Goal: Task Accomplishment & Management: Use online tool/utility

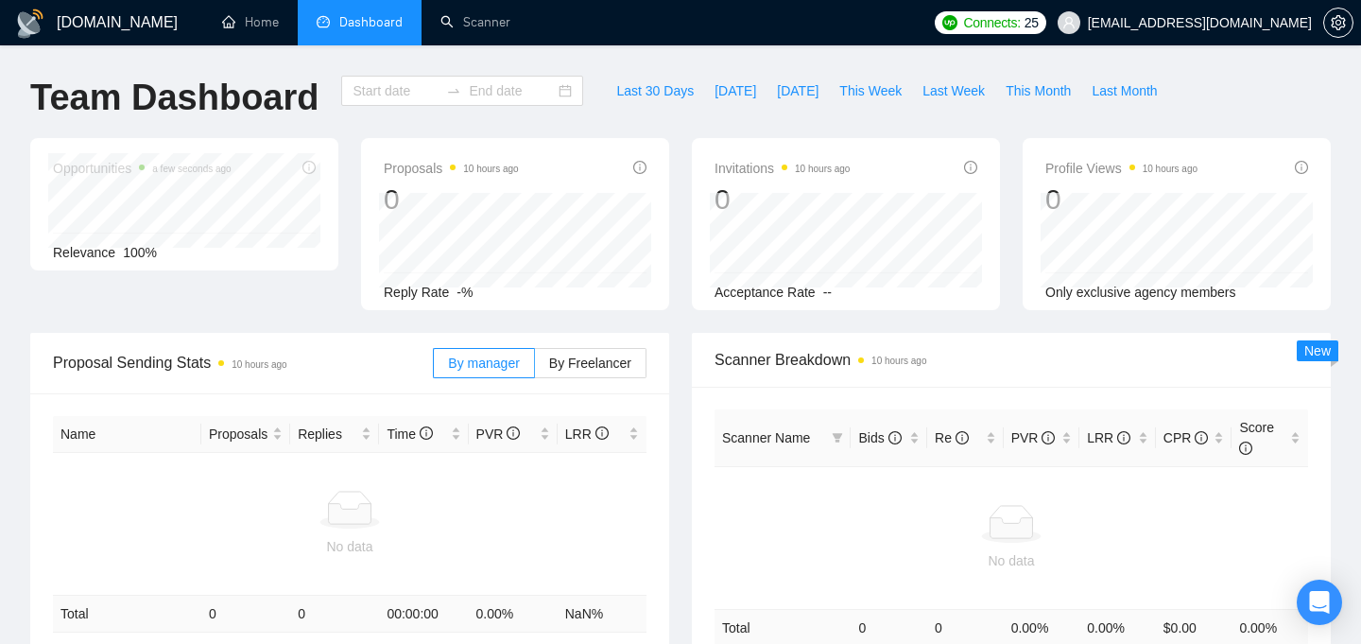
type input "[DATE]"
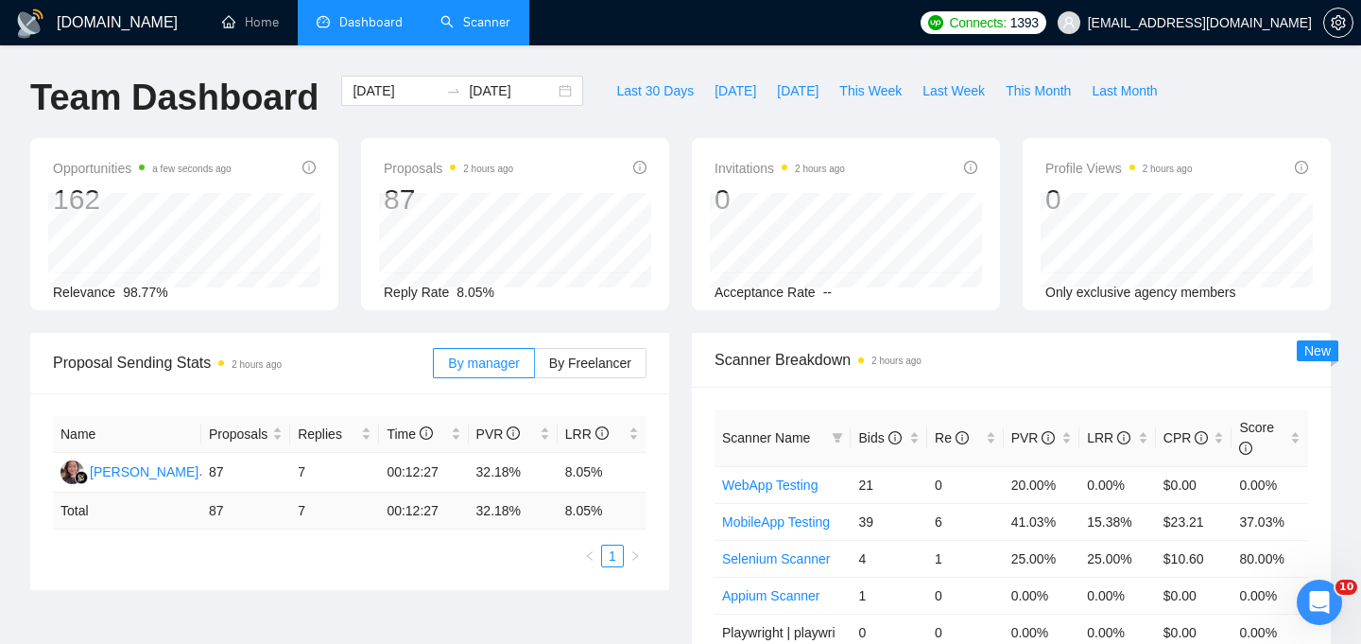
click at [479, 25] on link "Scanner" at bounding box center [475, 22] width 70 height 16
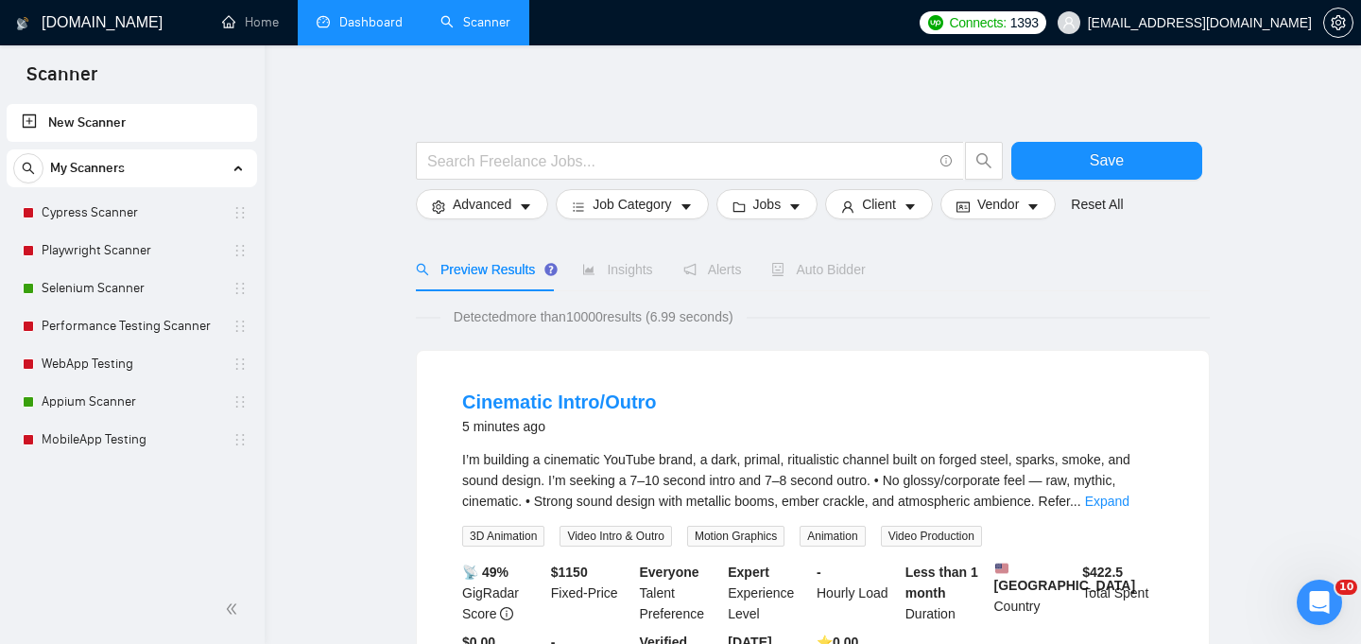
click at [351, 30] on link "Dashboard" at bounding box center [360, 22] width 86 height 16
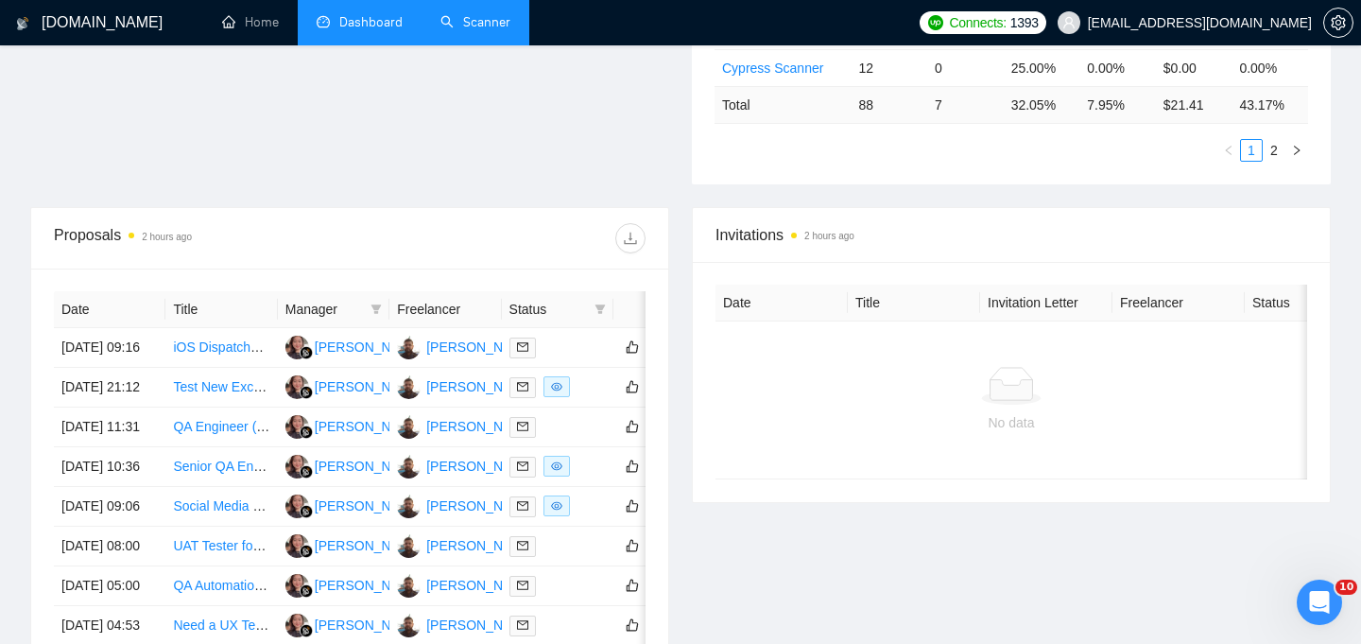
scroll to position [652, 0]
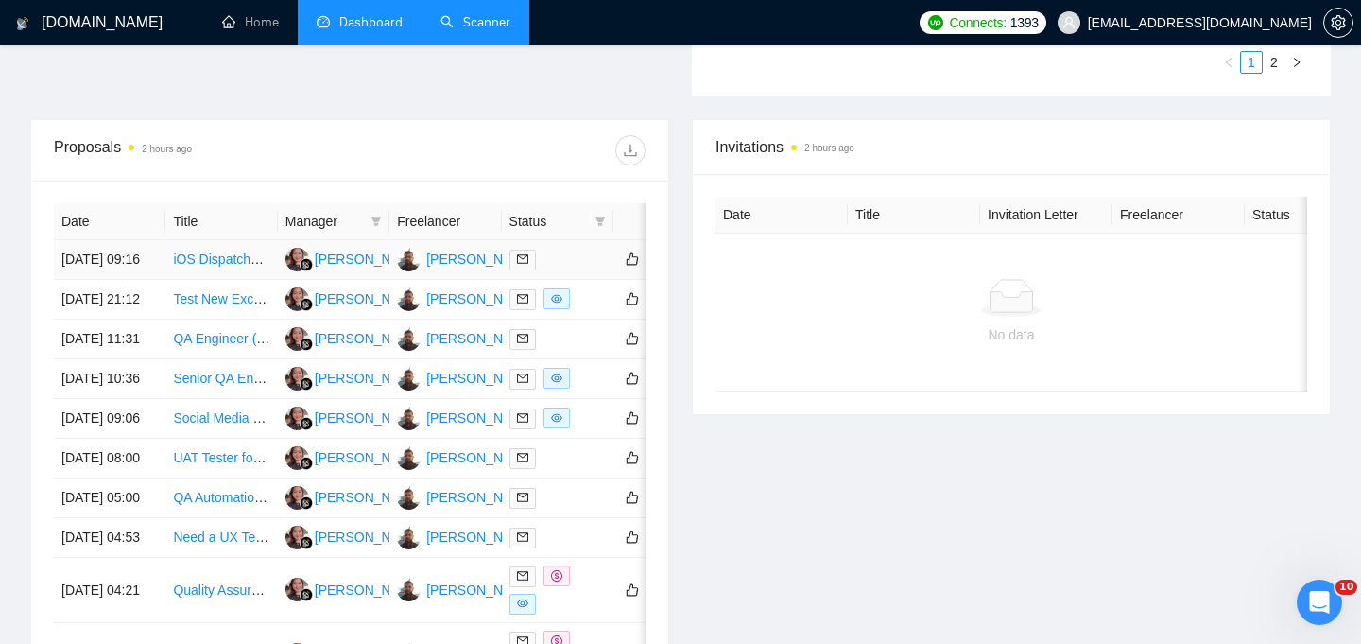
click at [245, 280] on td "iOS Dispatcher/Delivery App Finalization and TestFlight Deployment" at bounding box center [221, 260] width 112 height 40
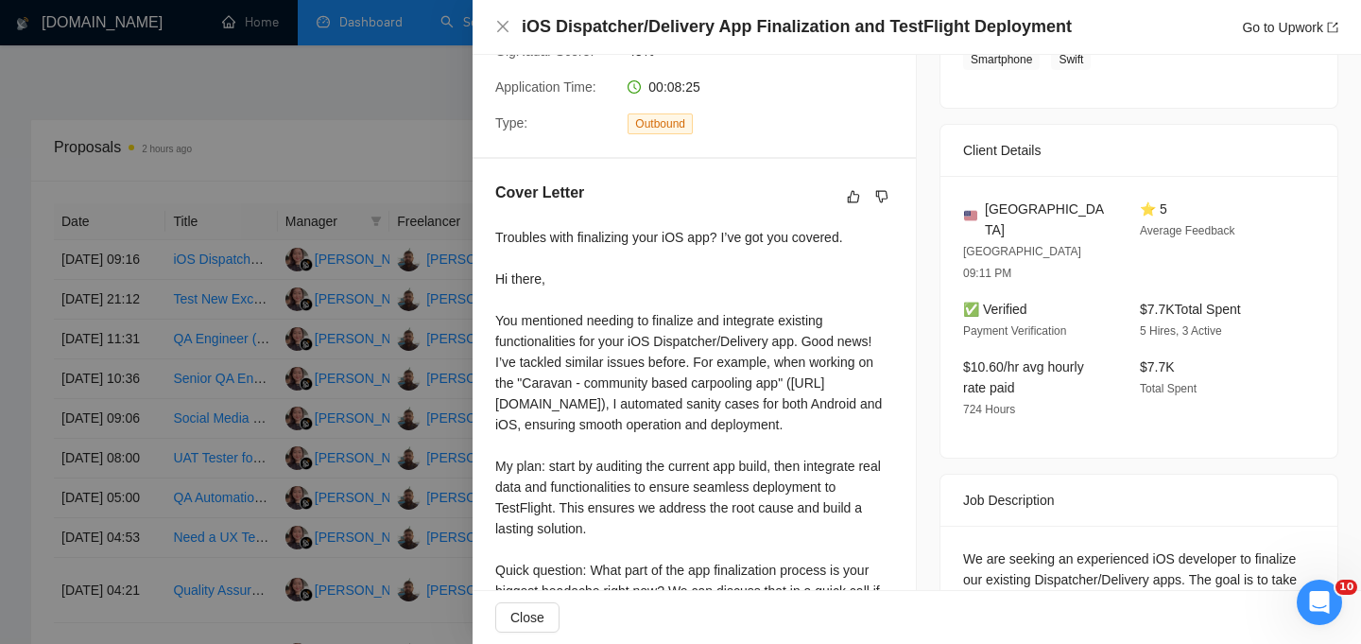
scroll to position [557, 0]
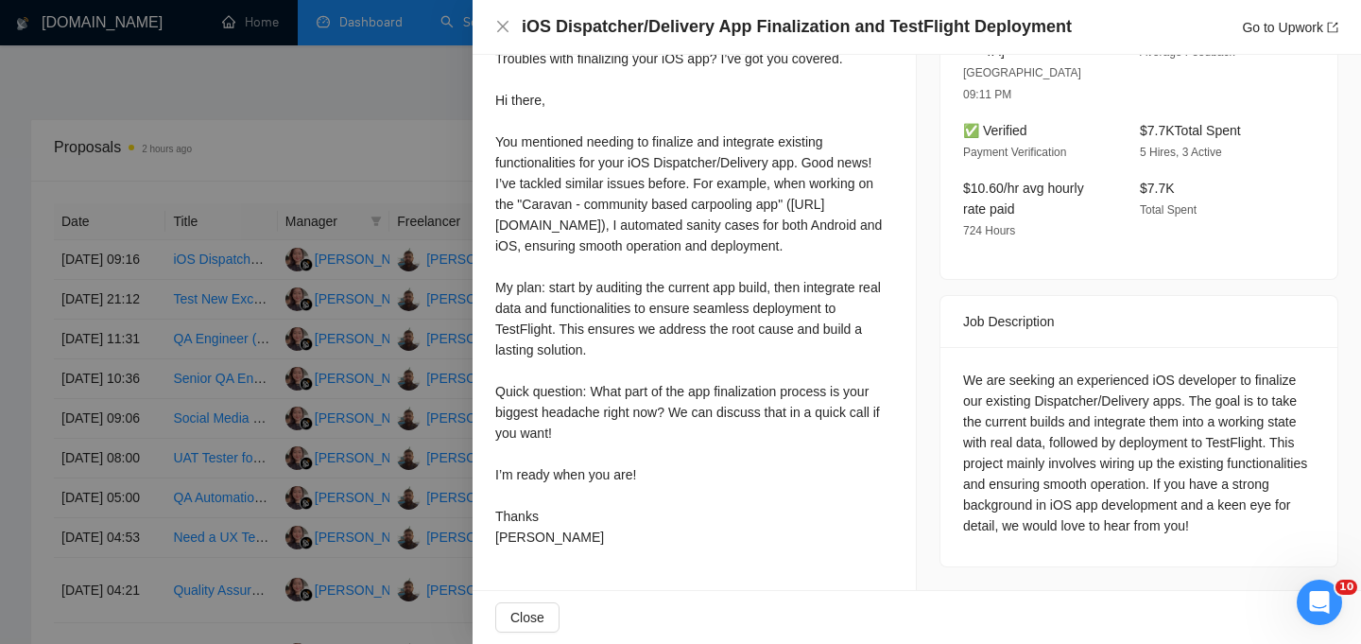
click at [371, 130] on div at bounding box center [680, 322] width 1361 height 644
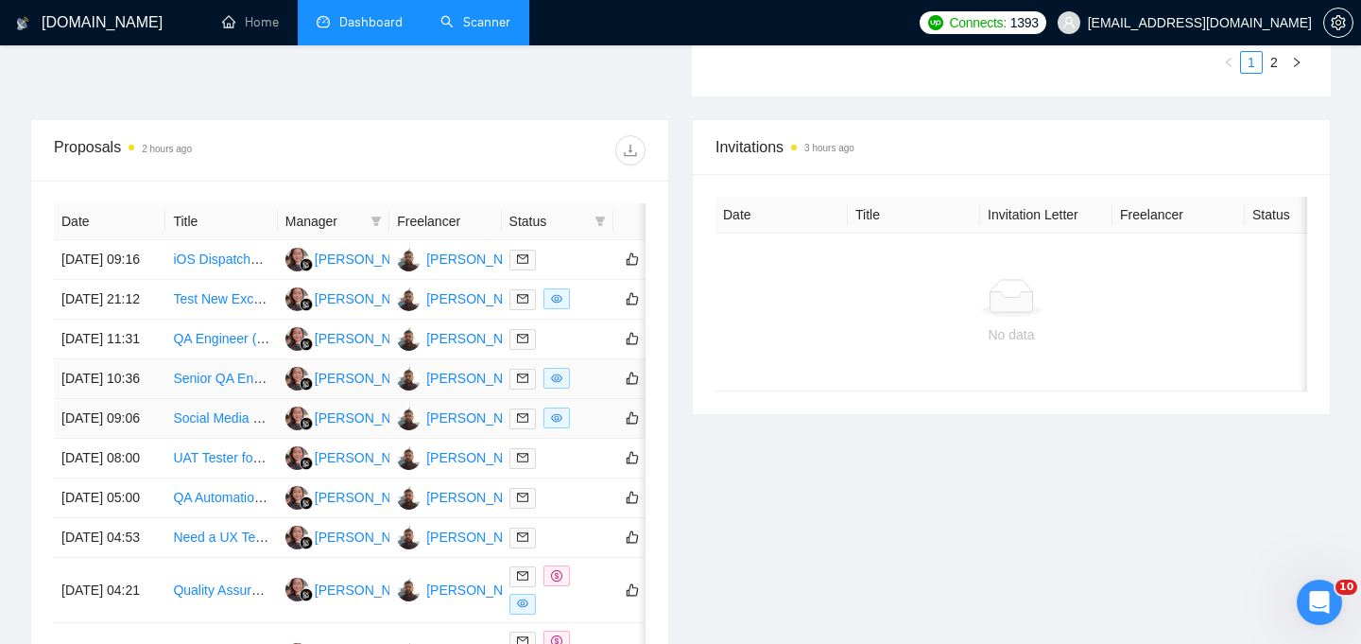
scroll to position [601, 0]
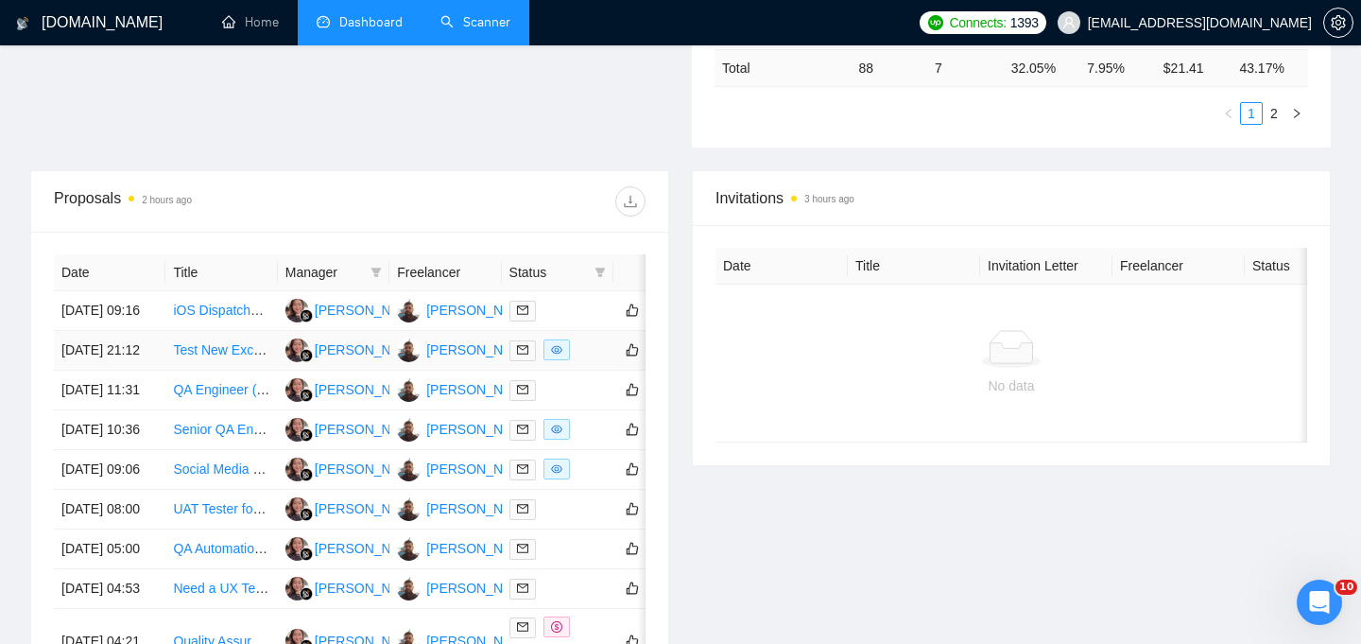
click at [269, 371] on td "Test New Excel Addin (under development)" at bounding box center [221, 351] width 112 height 40
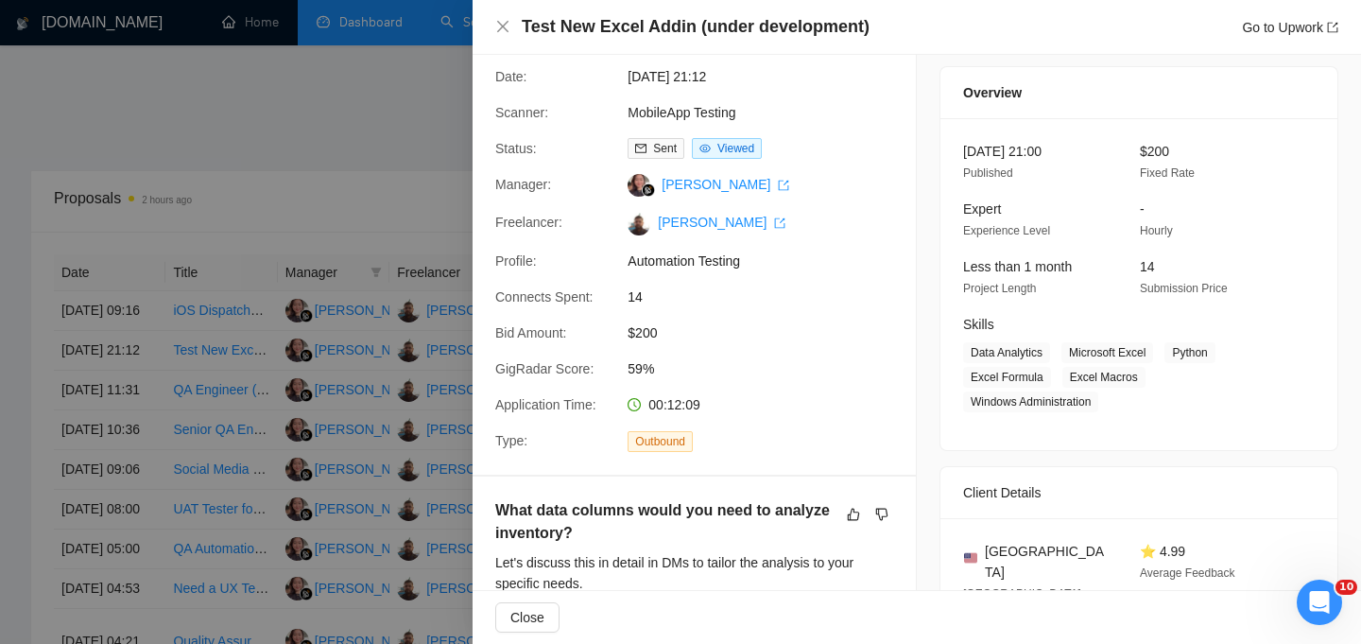
scroll to position [62, 0]
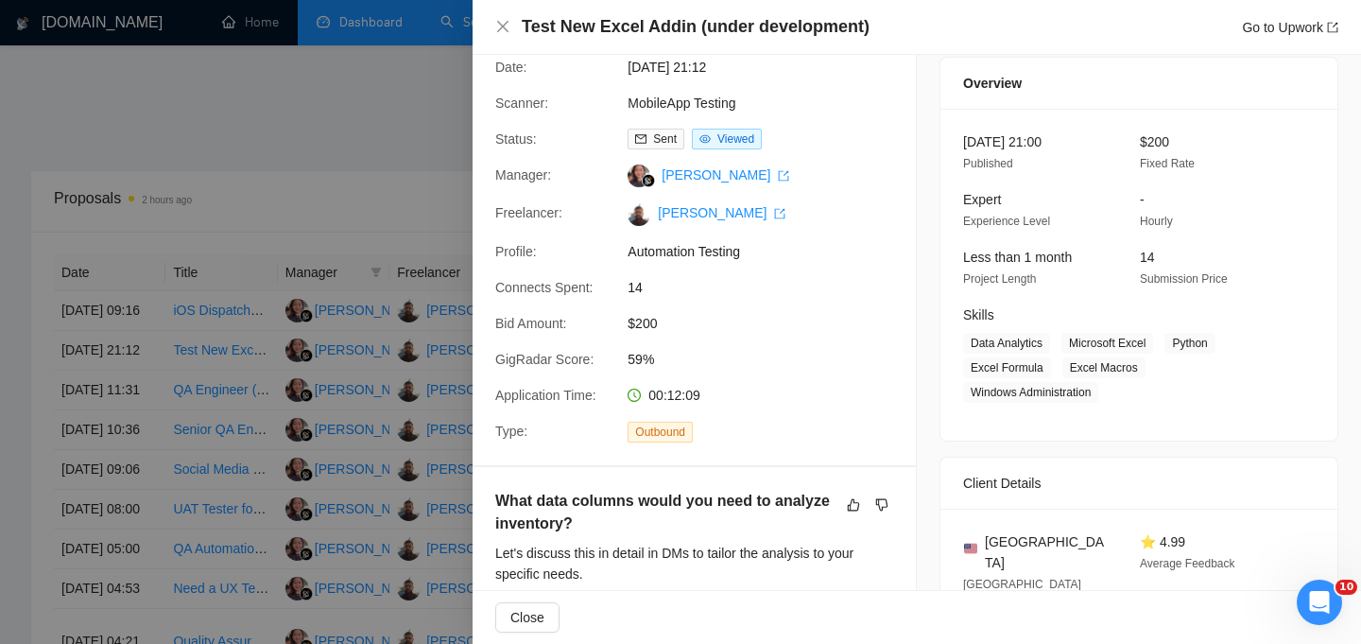
click at [318, 109] on div at bounding box center [680, 322] width 1361 height 644
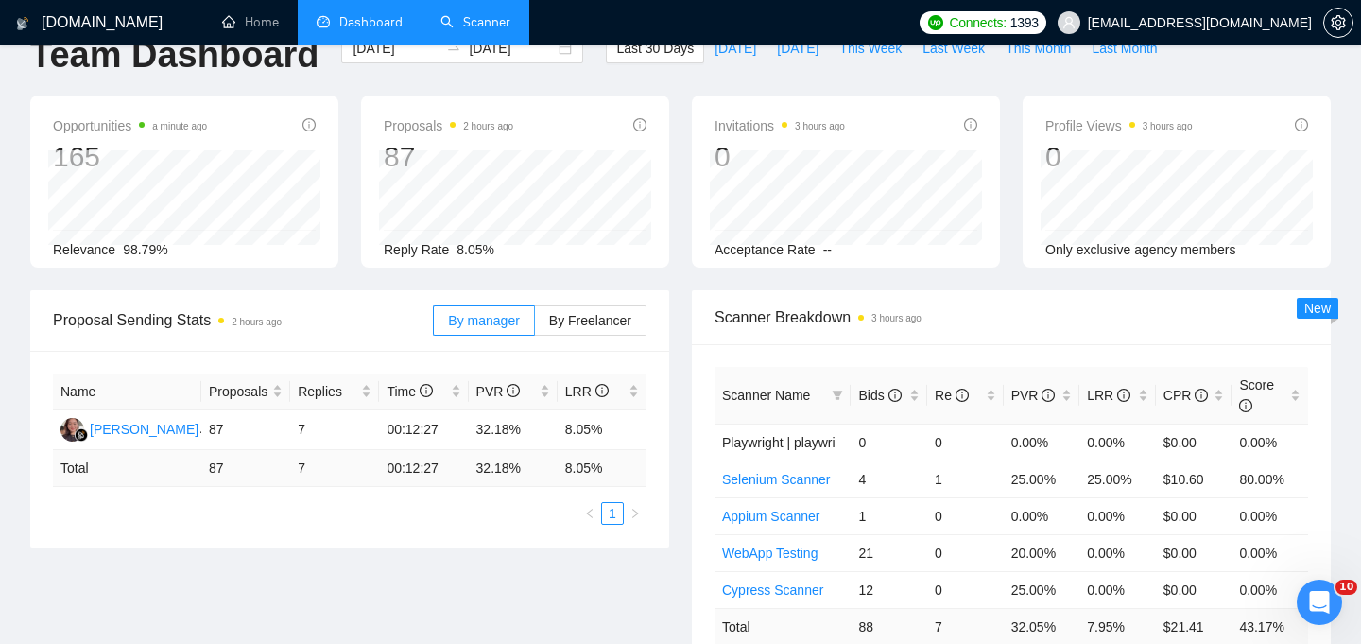
scroll to position [0, 0]
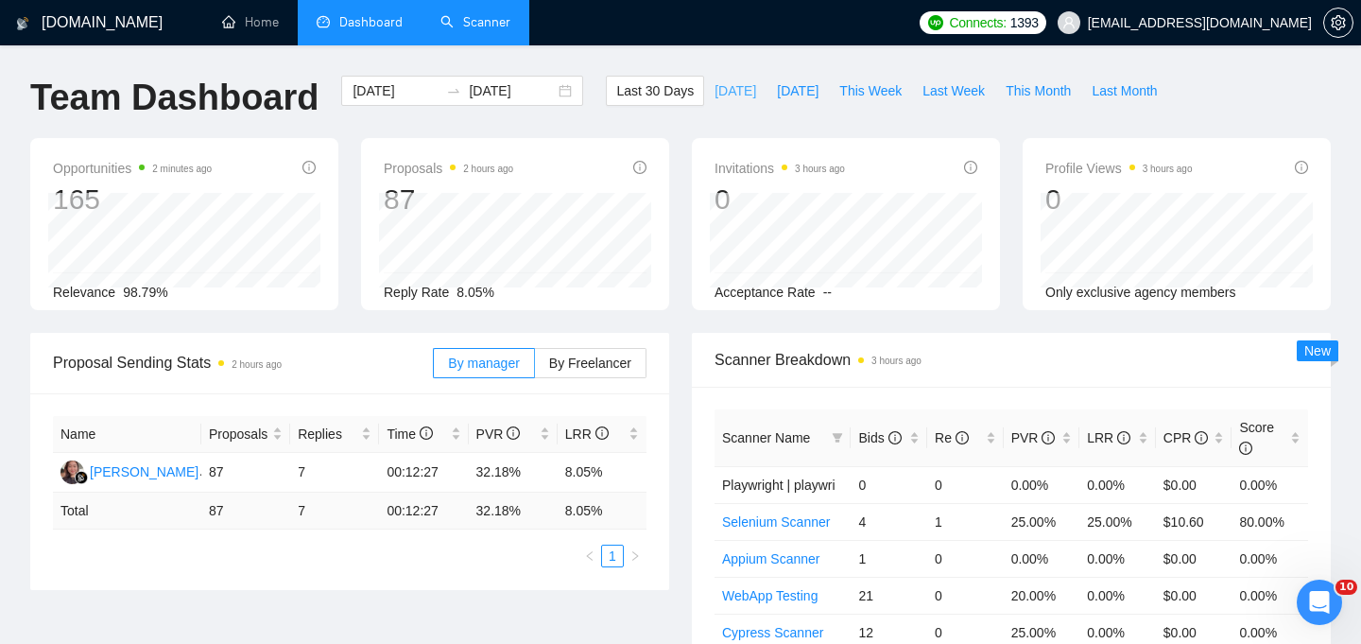
click at [717, 92] on span "[DATE]" at bounding box center [736, 90] width 42 height 21
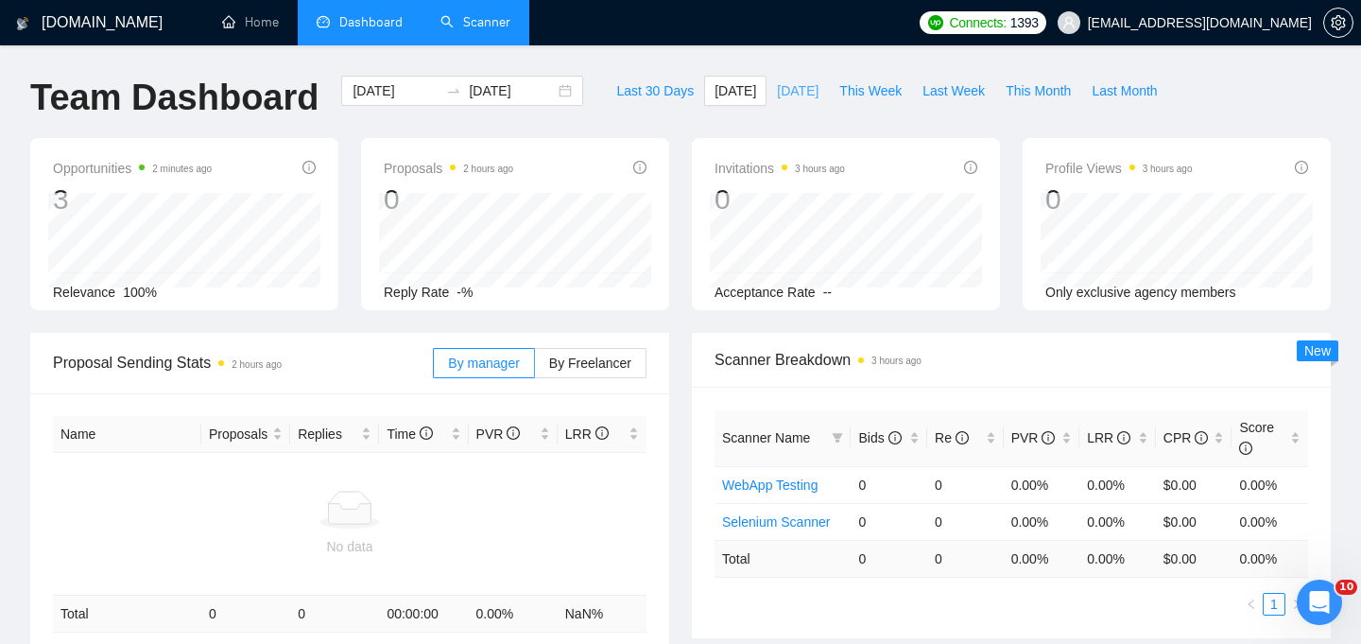
click at [782, 86] on span "[DATE]" at bounding box center [798, 90] width 42 height 21
type input "[DATE]"
click at [626, 89] on span "Last 30 Days" at bounding box center [655, 90] width 78 height 21
type input "2025-08-06"
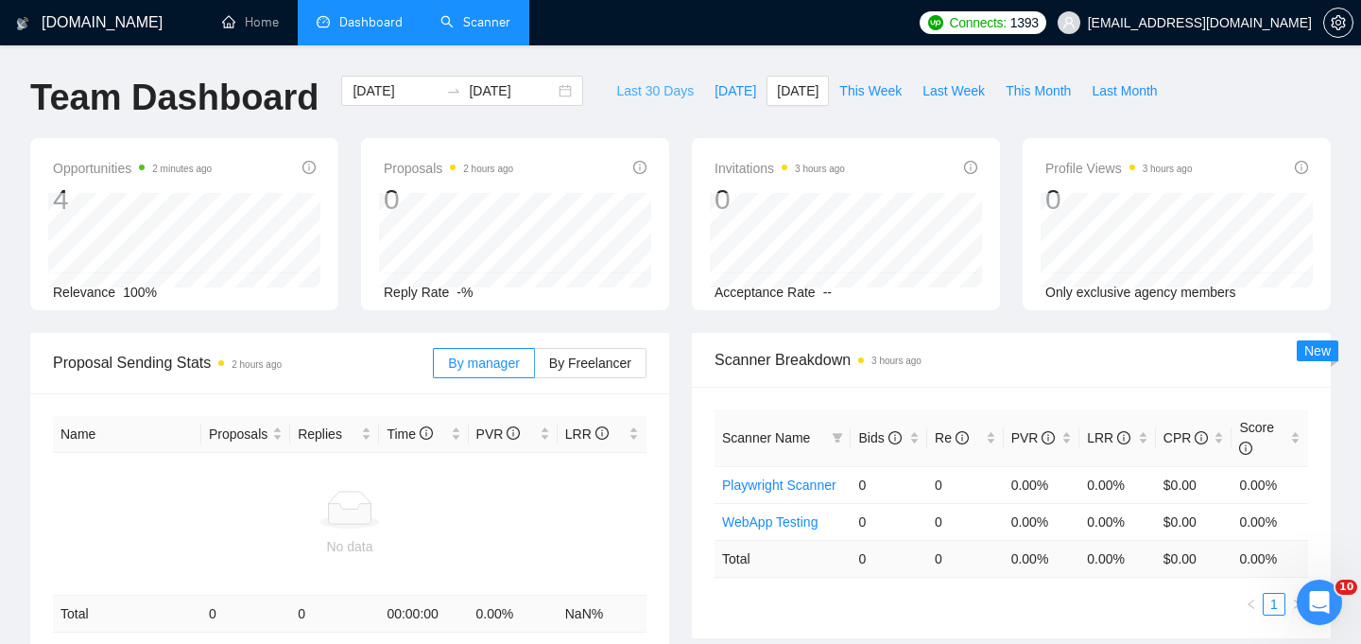
type input "2025-09-05"
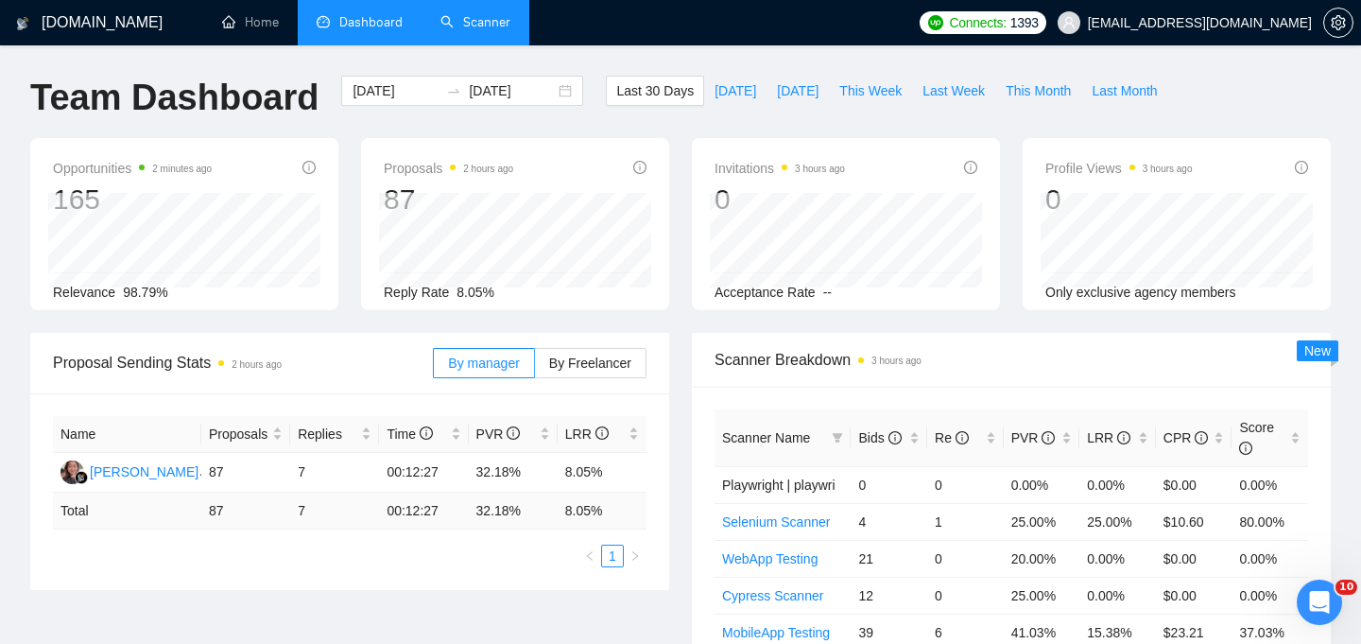
click at [476, 25] on link "Scanner" at bounding box center [475, 22] width 70 height 16
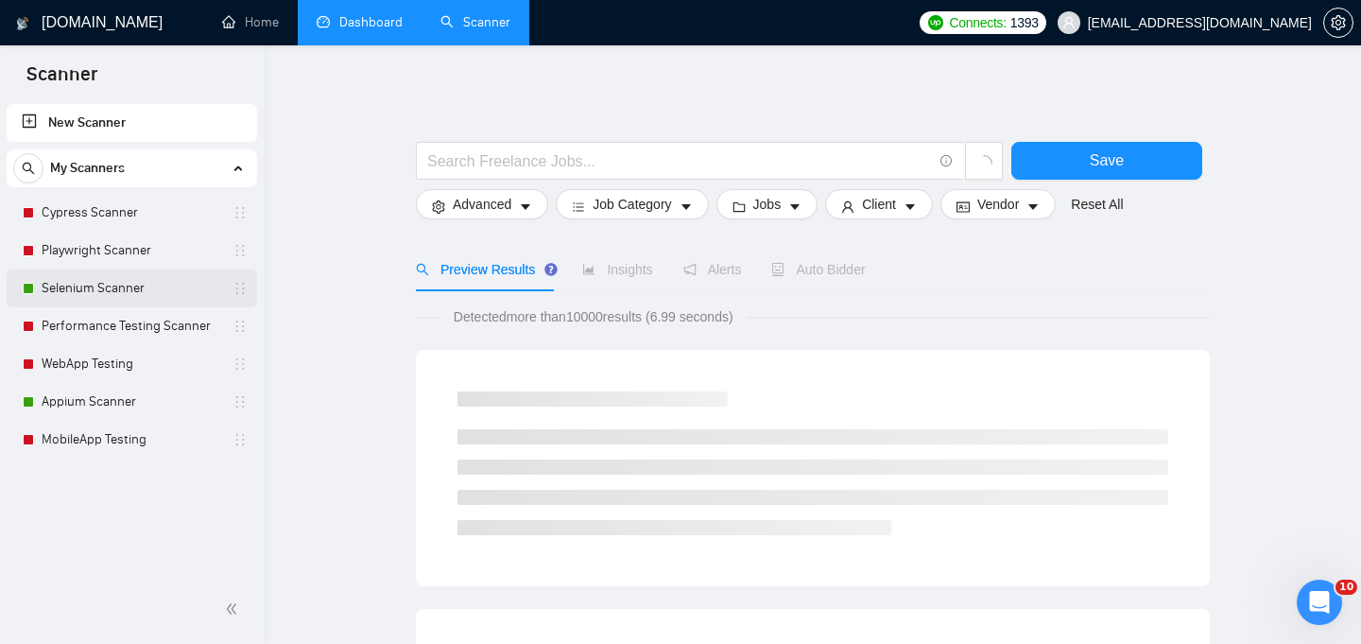
click at [112, 286] on link "Selenium Scanner" at bounding box center [132, 288] width 180 height 38
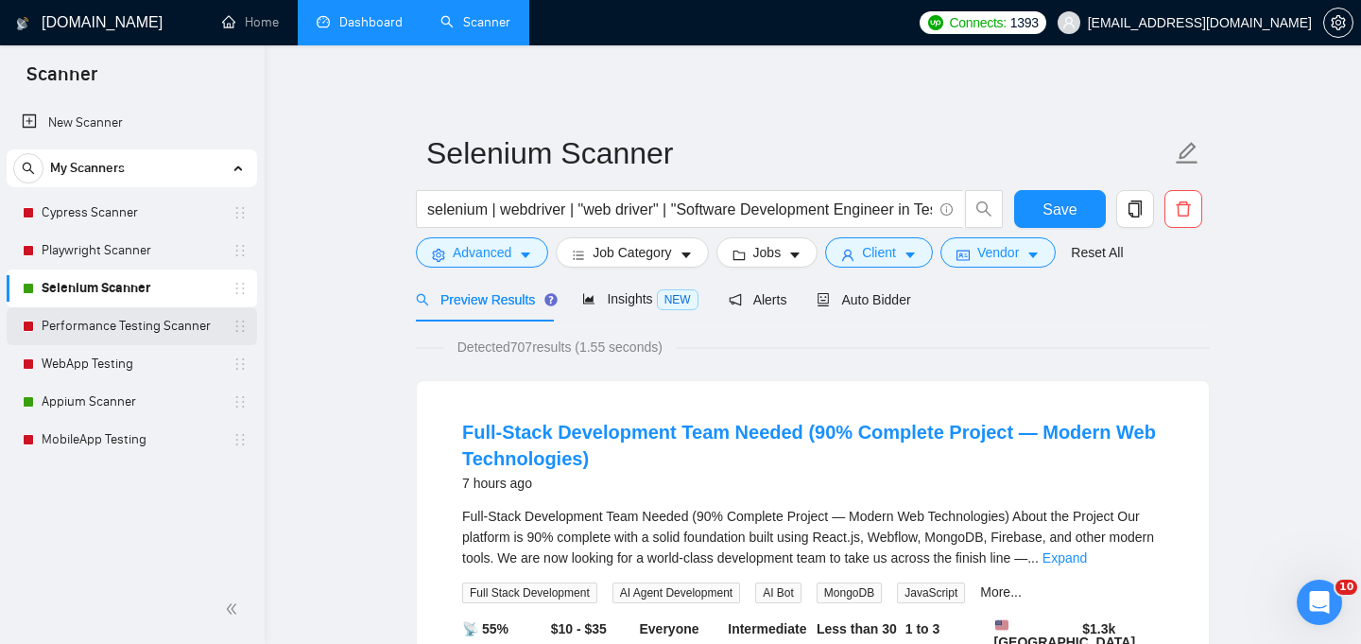
click at [84, 317] on link "Performance Testing Scanner" at bounding box center [132, 326] width 180 height 38
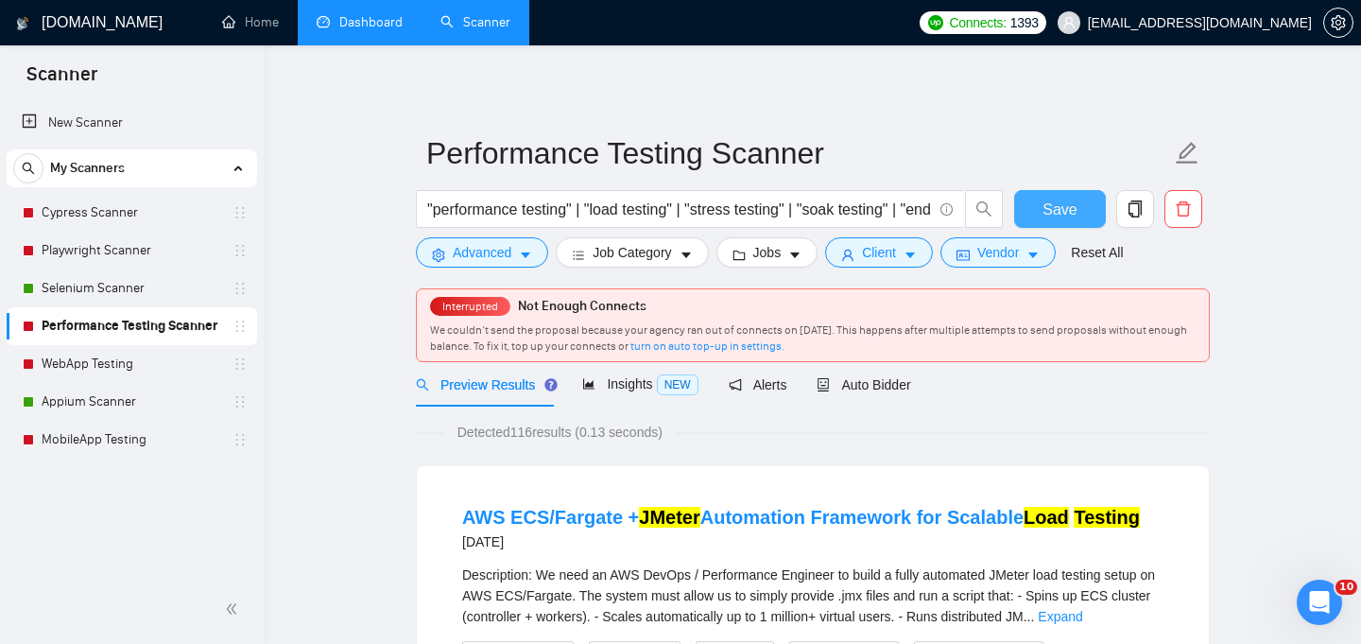
click at [1072, 215] on span "Save" at bounding box center [1060, 210] width 34 height 24
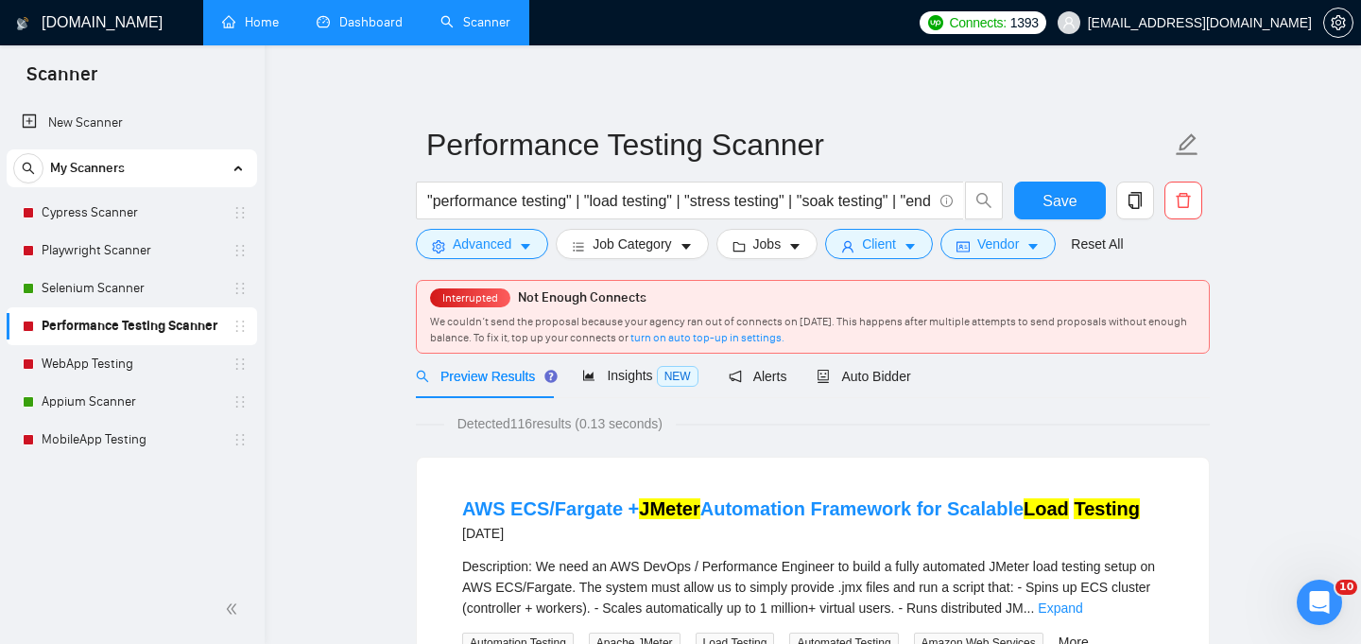
click at [279, 27] on link "Home" at bounding box center [250, 22] width 57 height 16
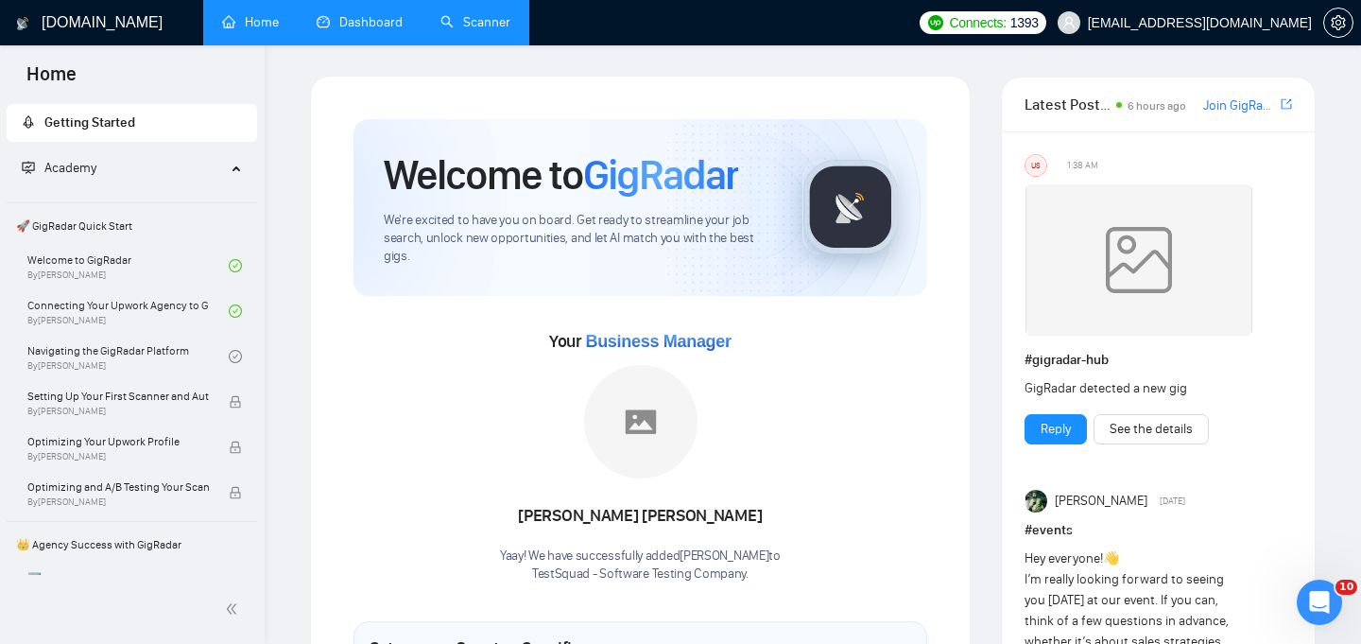
click at [365, 30] on link "Dashboard" at bounding box center [360, 22] width 86 height 16
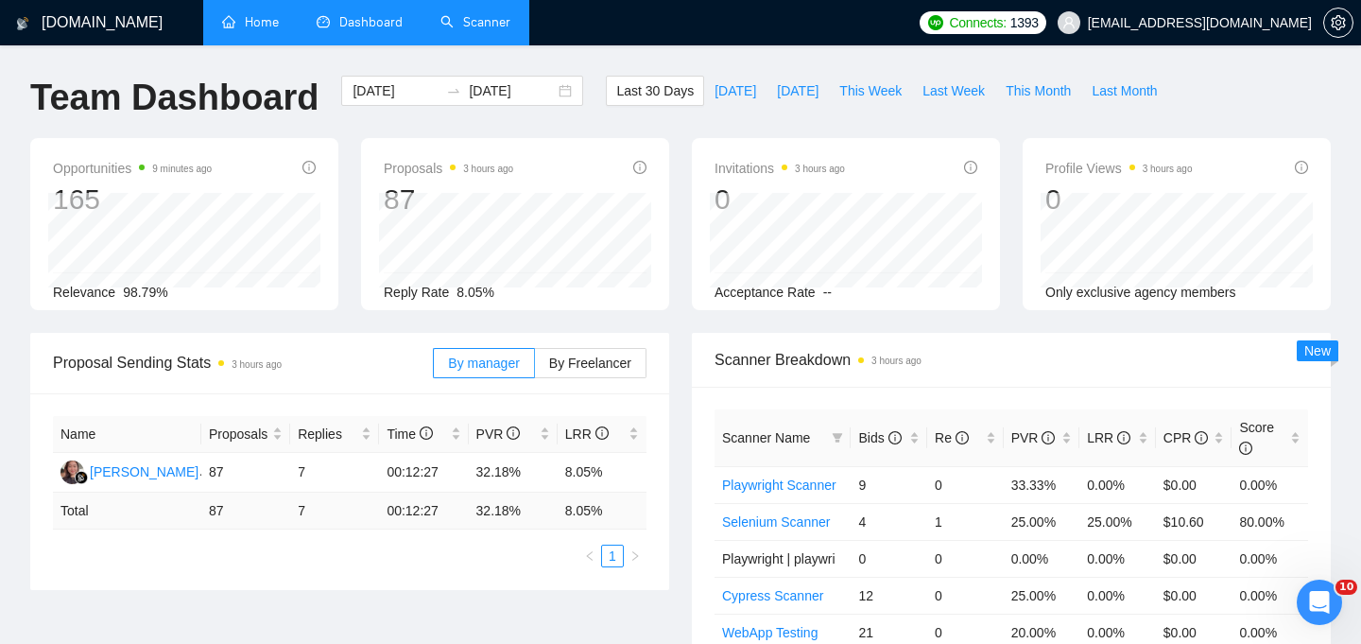
click at [261, 27] on link "Home" at bounding box center [250, 22] width 57 height 16
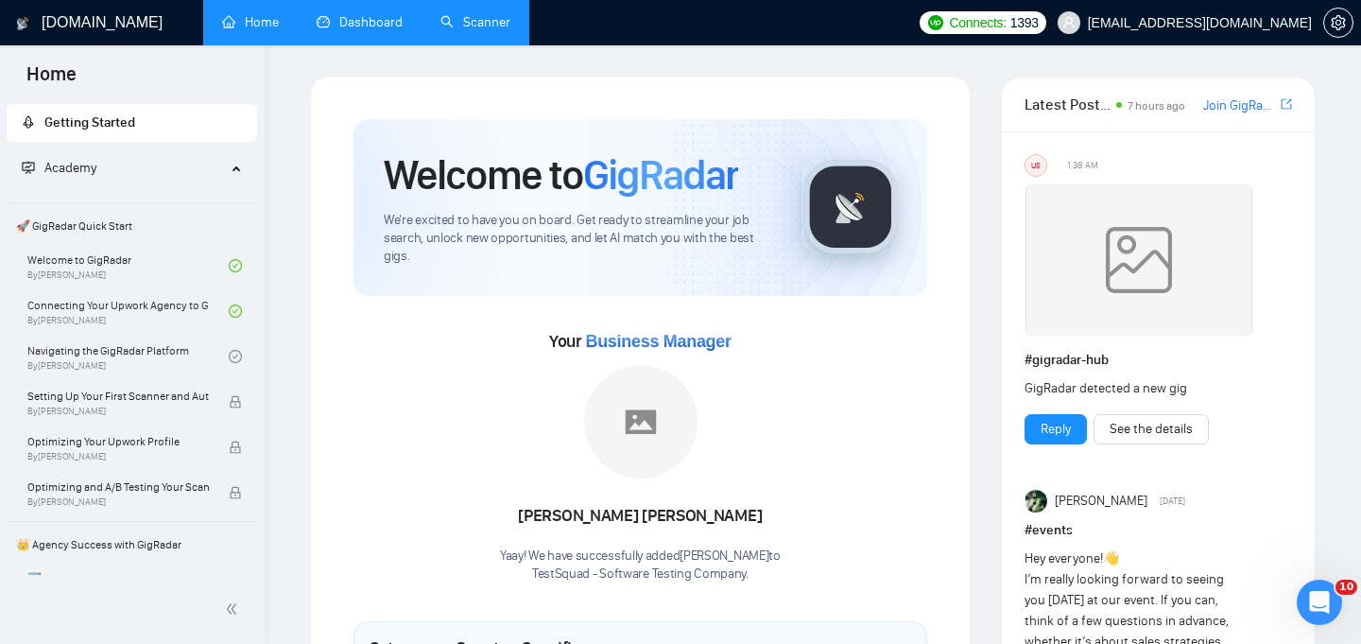
click at [380, 29] on link "Dashboard" at bounding box center [360, 22] width 86 height 16
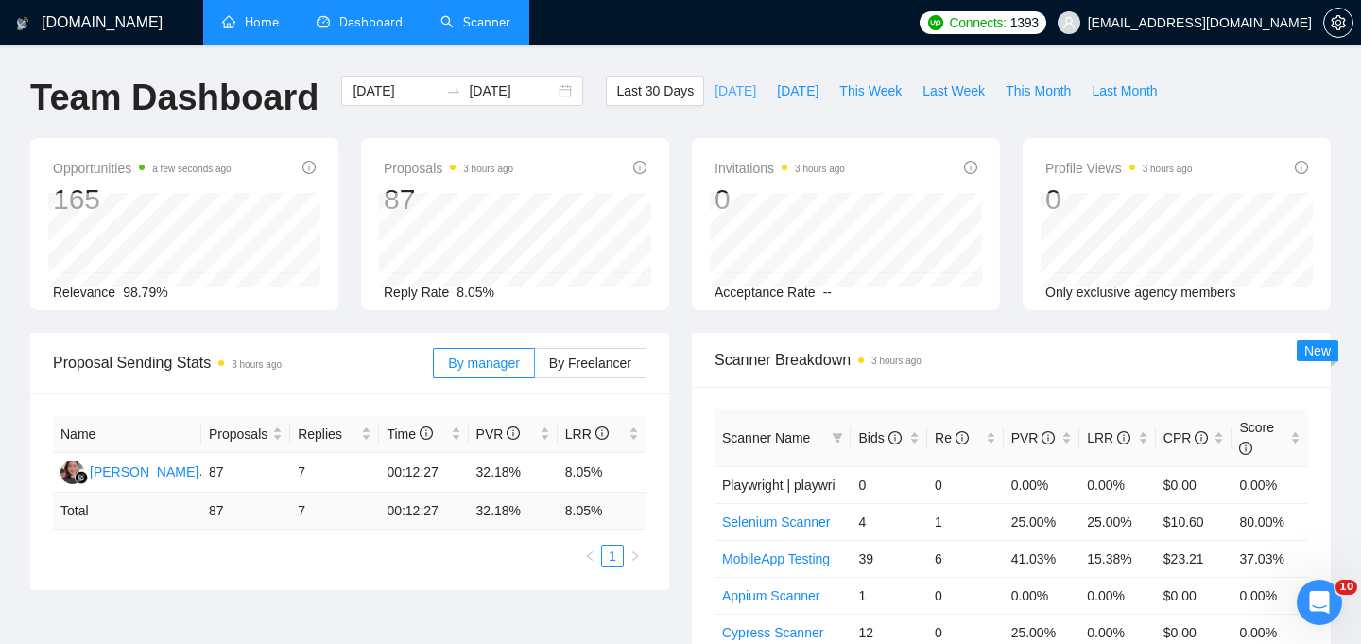
click at [722, 83] on span "[DATE]" at bounding box center [736, 90] width 42 height 21
type input "2025-09-05"
